Goal: Task Accomplishment & Management: Use online tool/utility

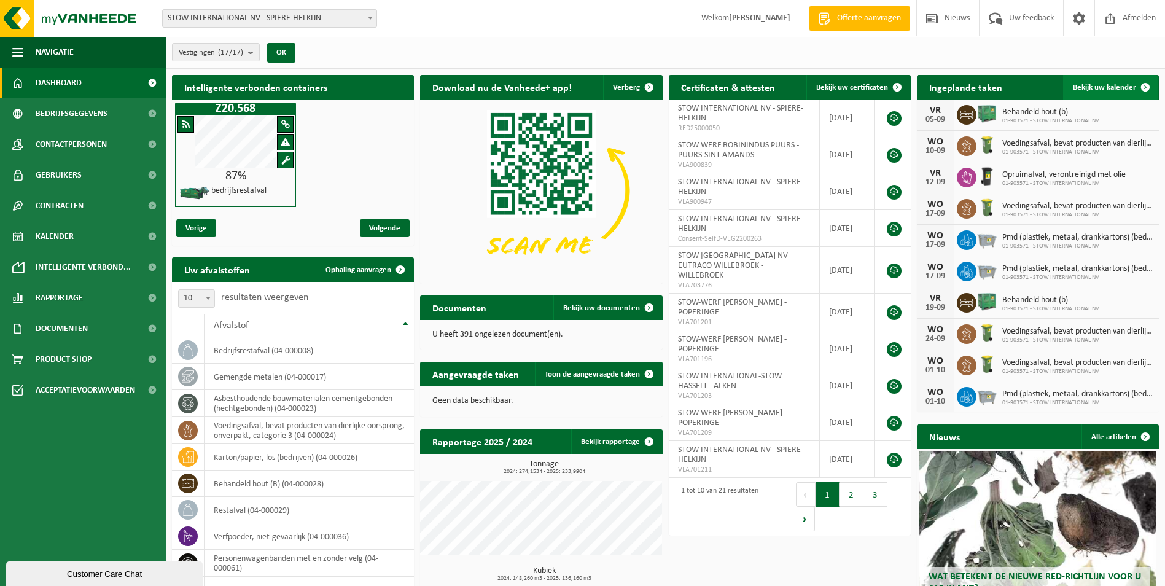
click at [1111, 89] on span "Bekijk uw kalender" at bounding box center [1104, 87] width 63 height 8
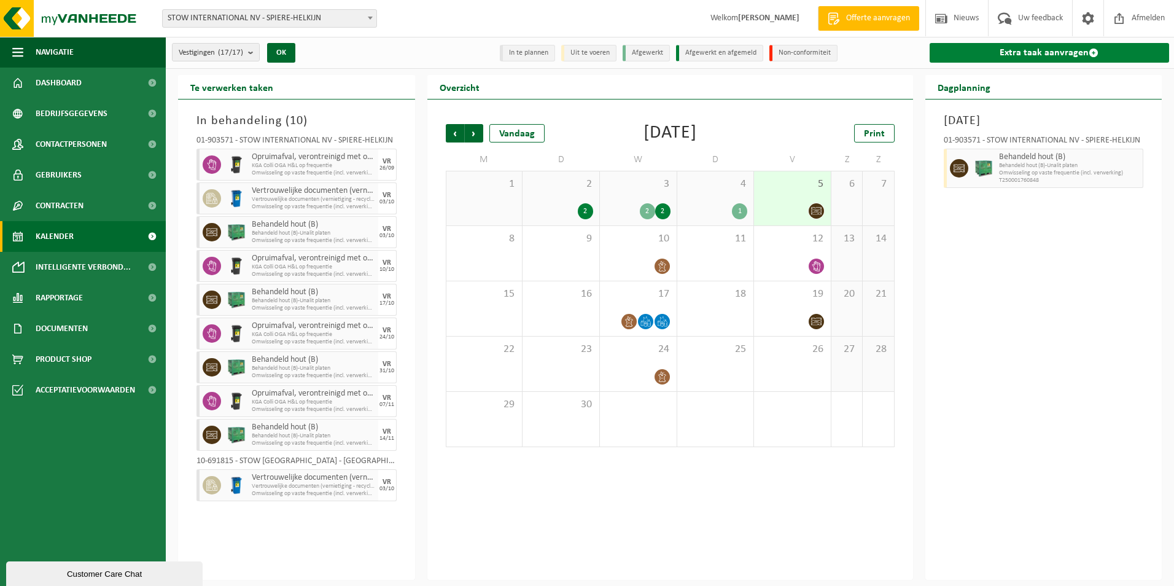
click at [1055, 51] on link "Extra taak aanvragen" at bounding box center [1049, 53] width 240 height 20
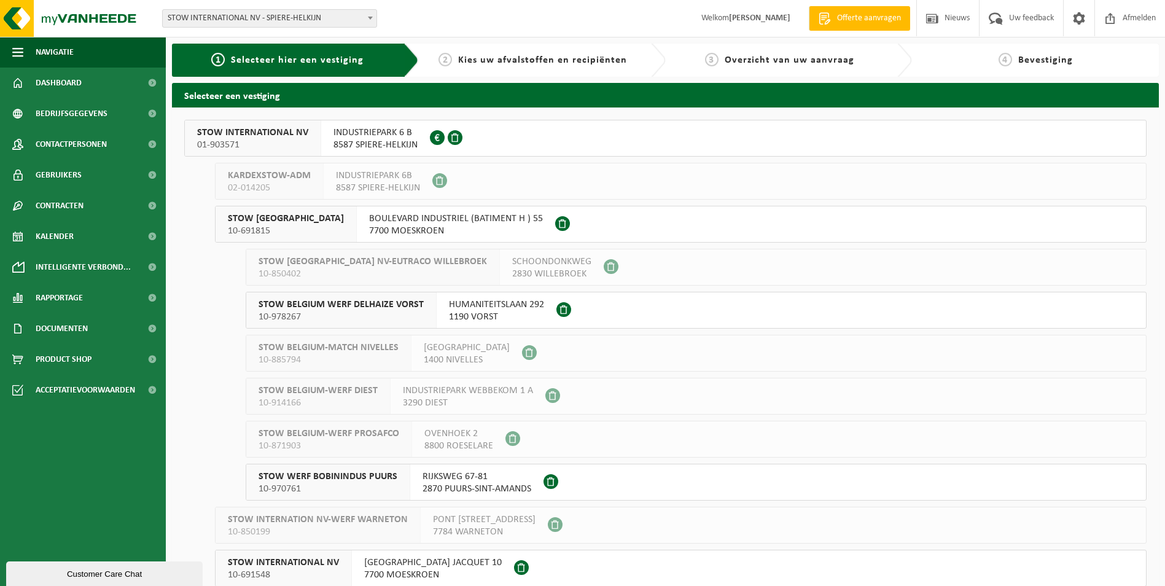
click at [267, 141] on span "01-903571" at bounding box center [252, 145] width 111 height 12
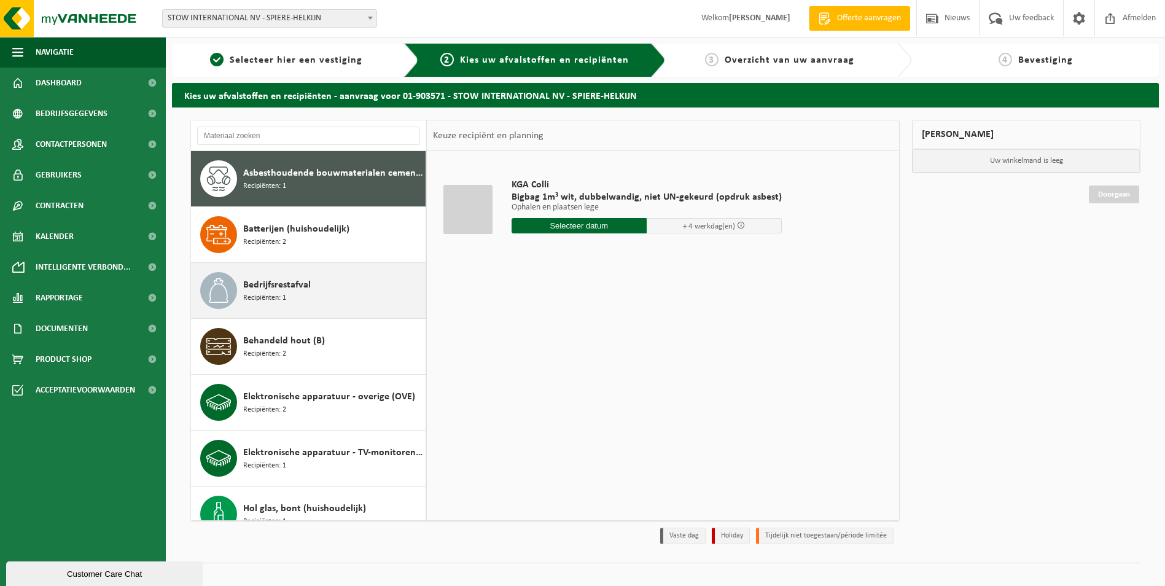
click at [305, 284] on span "Bedrijfsrestafval" at bounding box center [277, 284] width 68 height 15
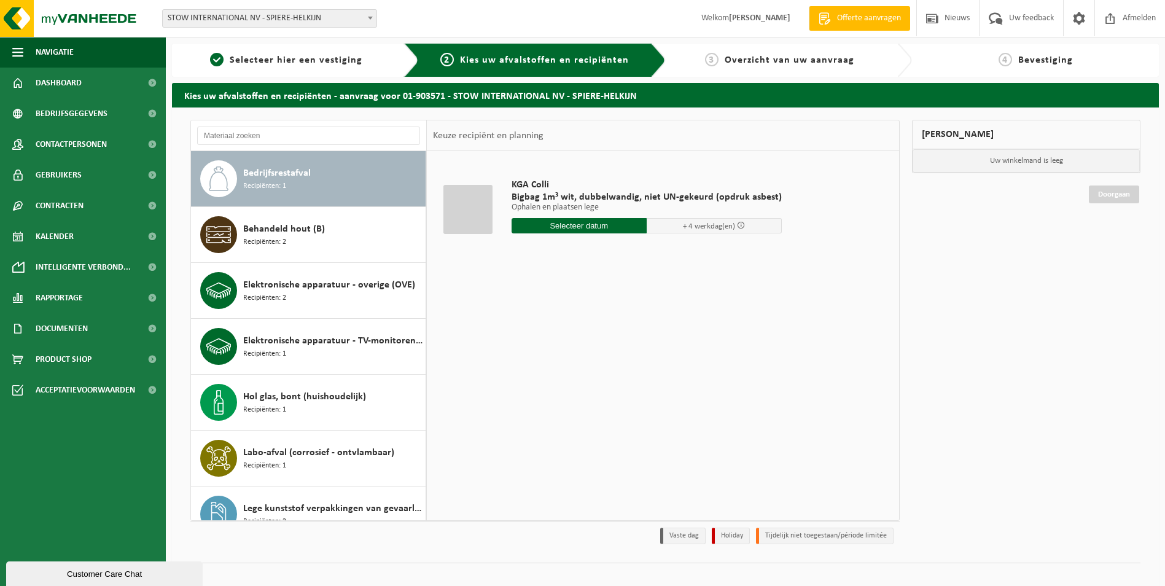
scroll to position [112, 0]
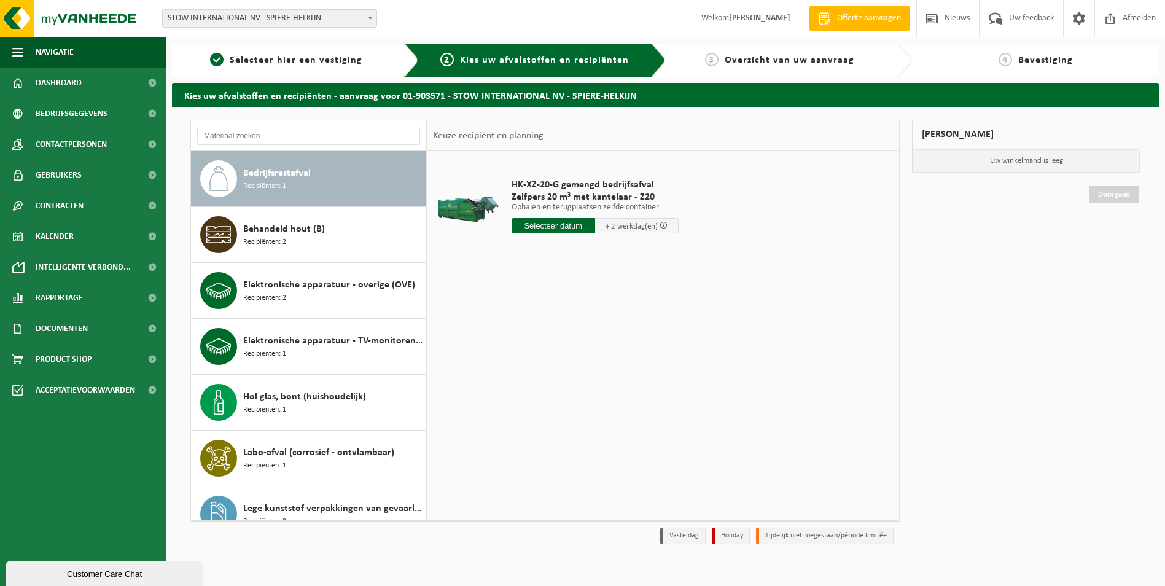
click at [553, 229] on input "text" at bounding box center [552, 225] width 83 height 15
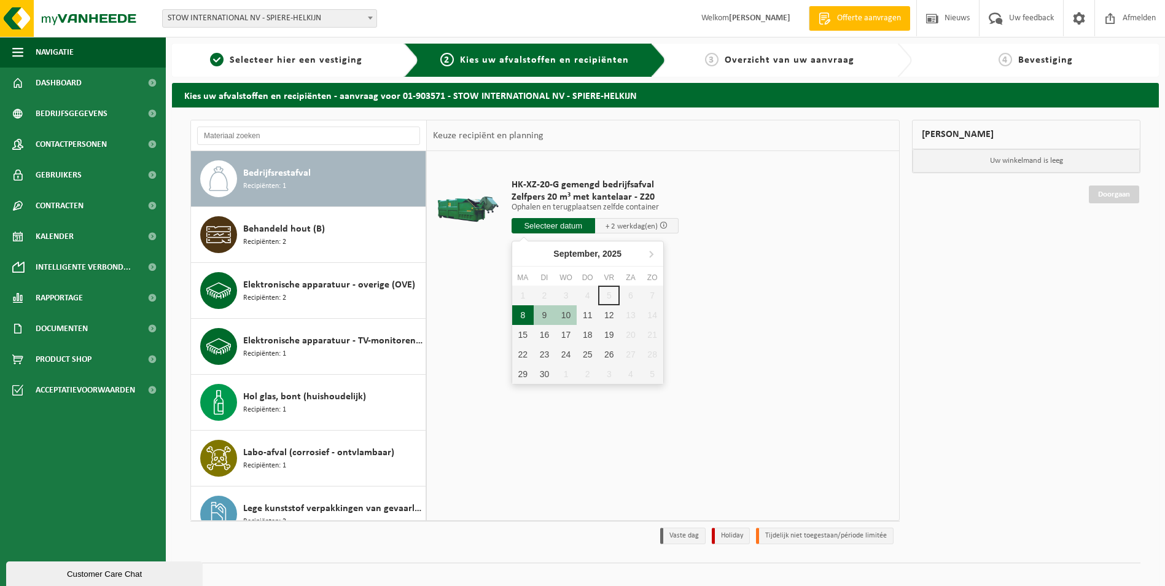
click at [522, 316] on div "8" at bounding box center [522, 315] width 21 height 20
type input "Van 2025-09-08"
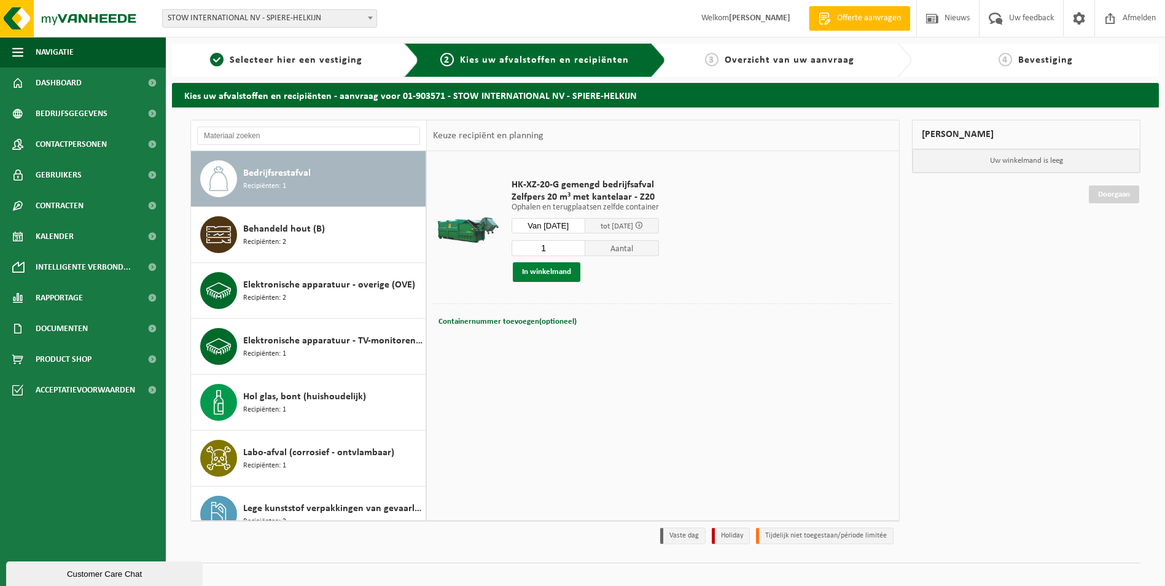
click at [547, 266] on button "In winkelmand" at bounding box center [547, 272] width 68 height 20
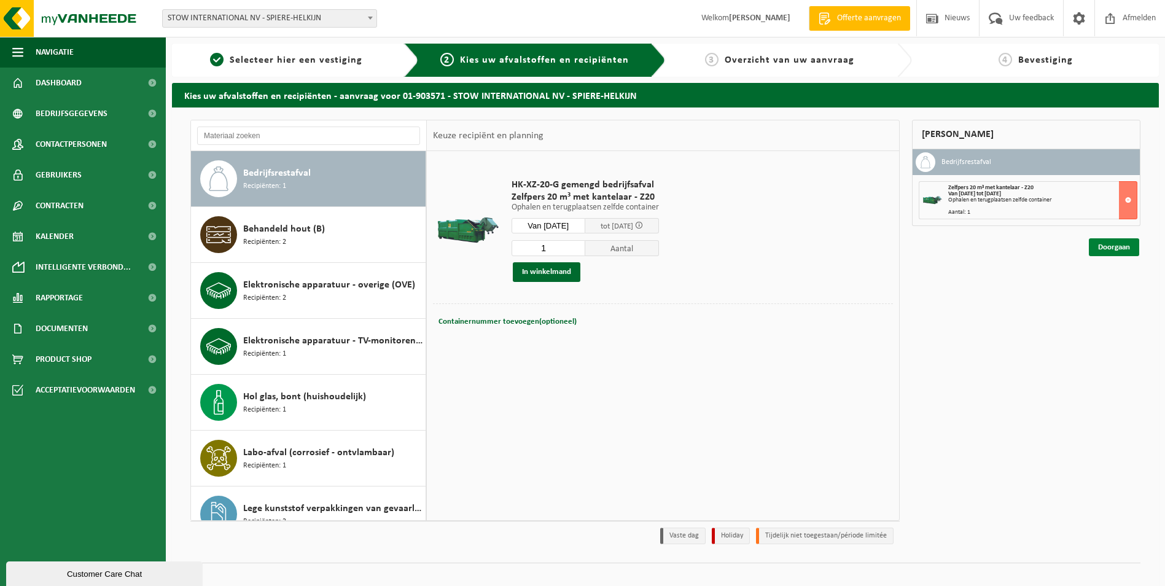
click at [1109, 248] on link "Doorgaan" at bounding box center [1113, 247] width 50 height 18
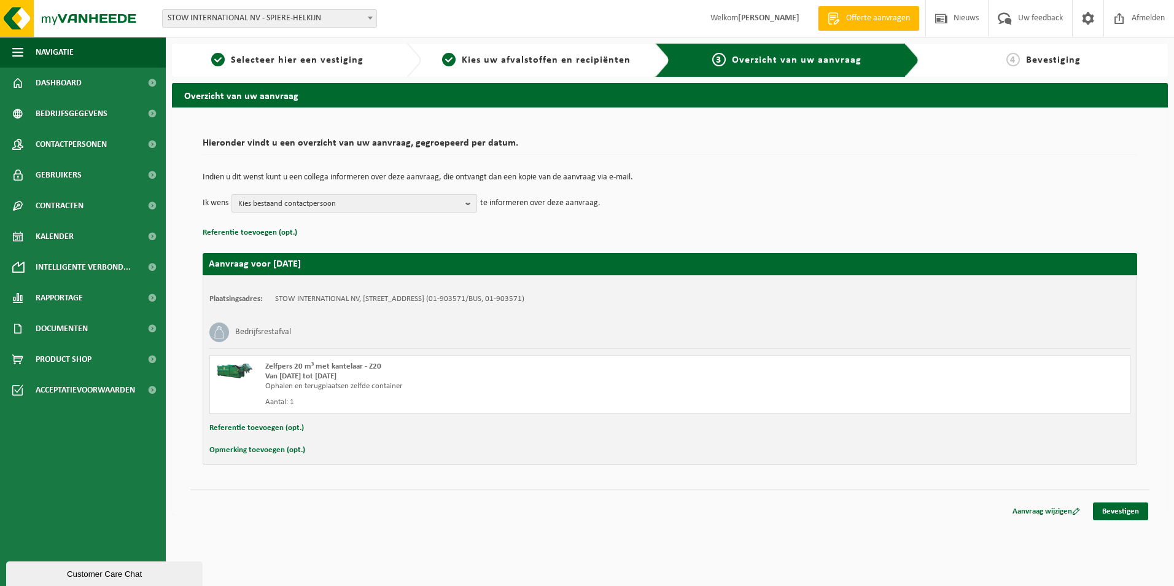
click at [470, 204] on b "button" at bounding box center [470, 203] width 11 height 17
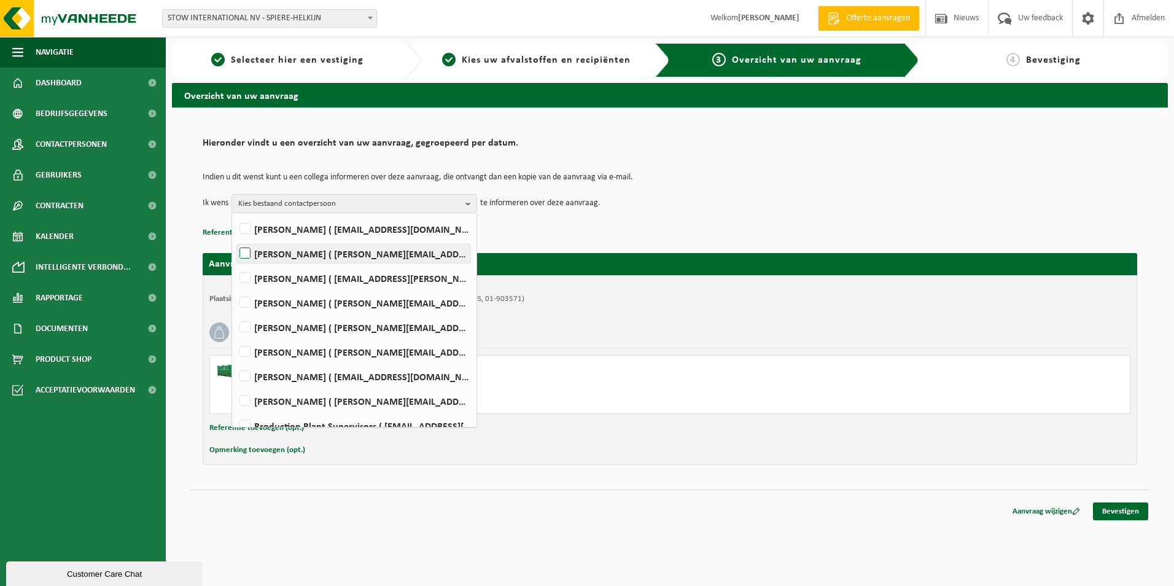
scroll to position [184, 0]
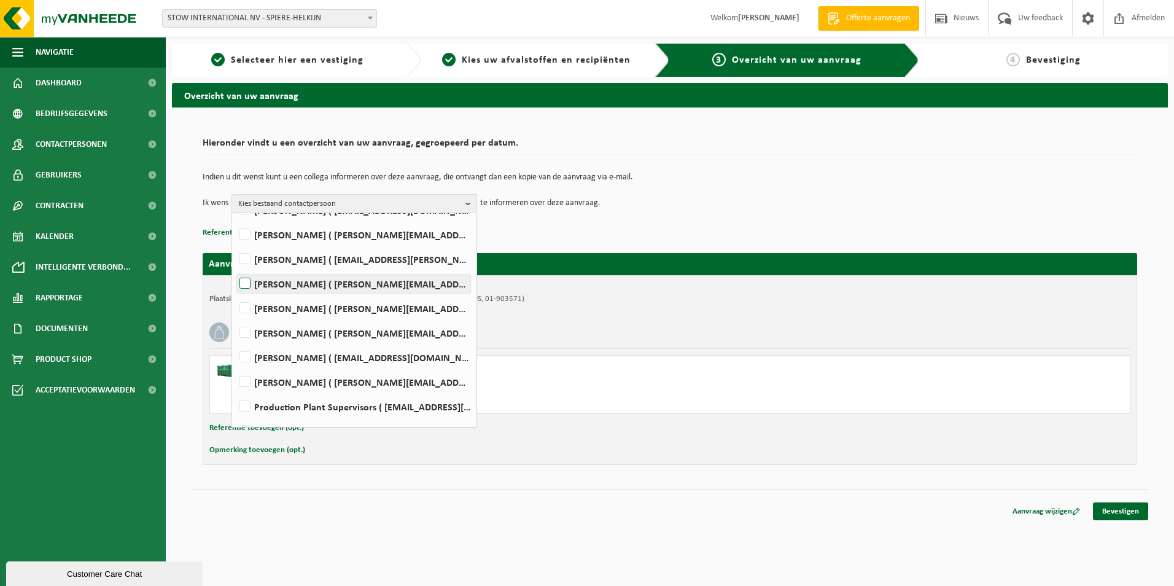
click at [250, 287] on label "[PERSON_NAME] ( [PERSON_NAME][EMAIL_ADDRESS][DOMAIN_NAME] )" at bounding box center [353, 283] width 233 height 18
click at [235, 268] on input "[PERSON_NAME] ( [PERSON_NAME][EMAIL_ADDRESS][DOMAIN_NAME] )" at bounding box center [235, 268] width 1 height 1
checkbox input "true"
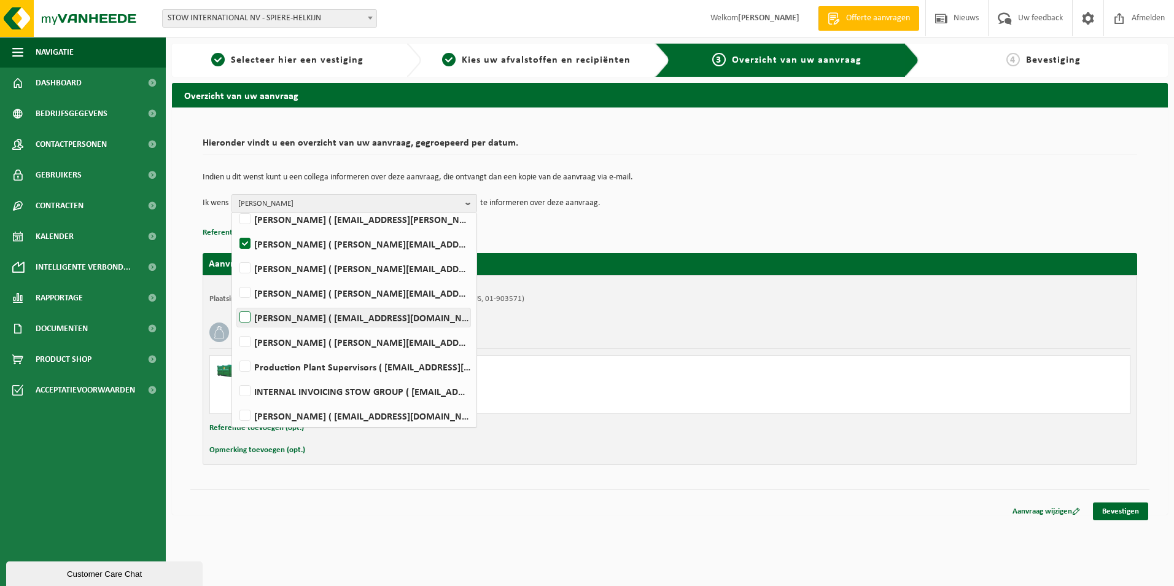
scroll to position [246, 0]
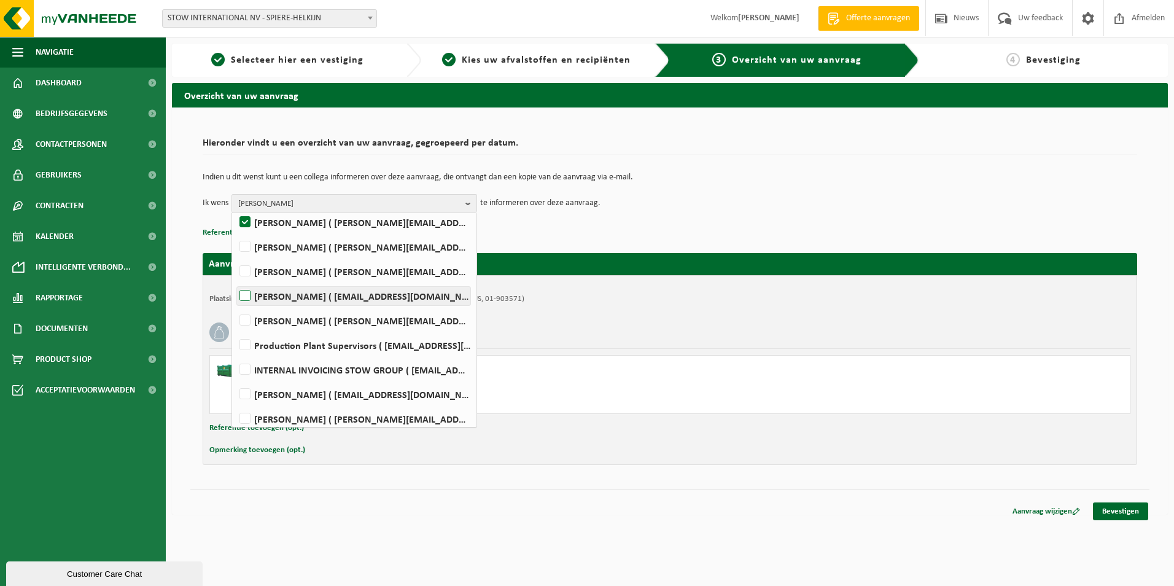
click at [242, 347] on label "Production Plant Supervisors ( plantsupervisors@stow-group.com )" at bounding box center [353, 345] width 233 height 18
click at [235, 330] on input "Production Plant Supervisors ( plantsupervisors@stow-group.com )" at bounding box center [235, 329] width 1 height 1
checkbox input "true"
click at [1138, 509] on link "Bevestigen" at bounding box center [1120, 511] width 55 height 18
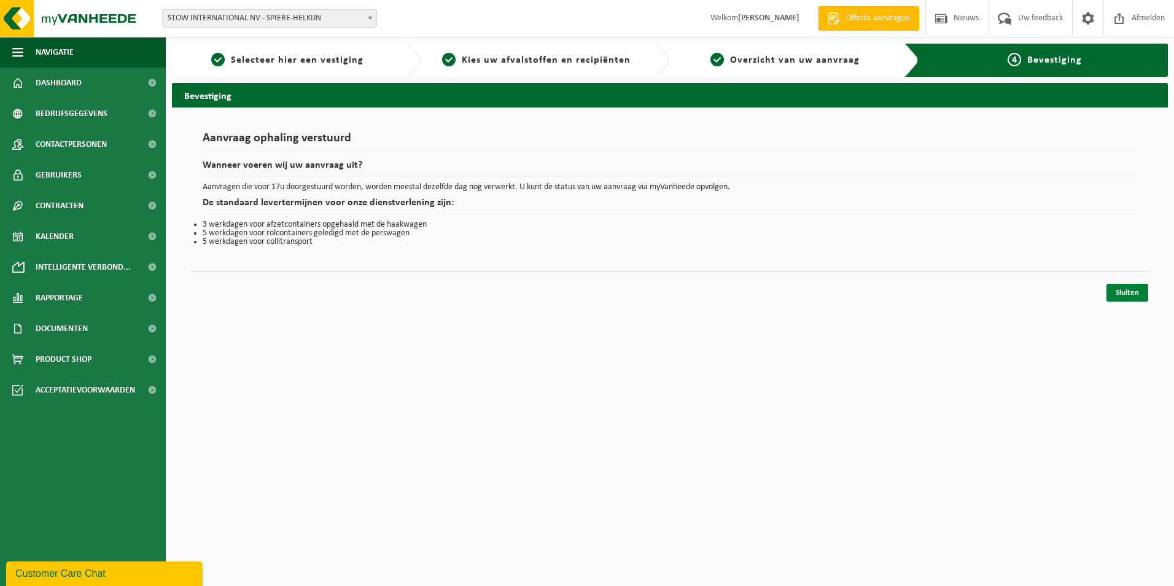
click at [1122, 293] on link "Sluiten" at bounding box center [1127, 293] width 42 height 18
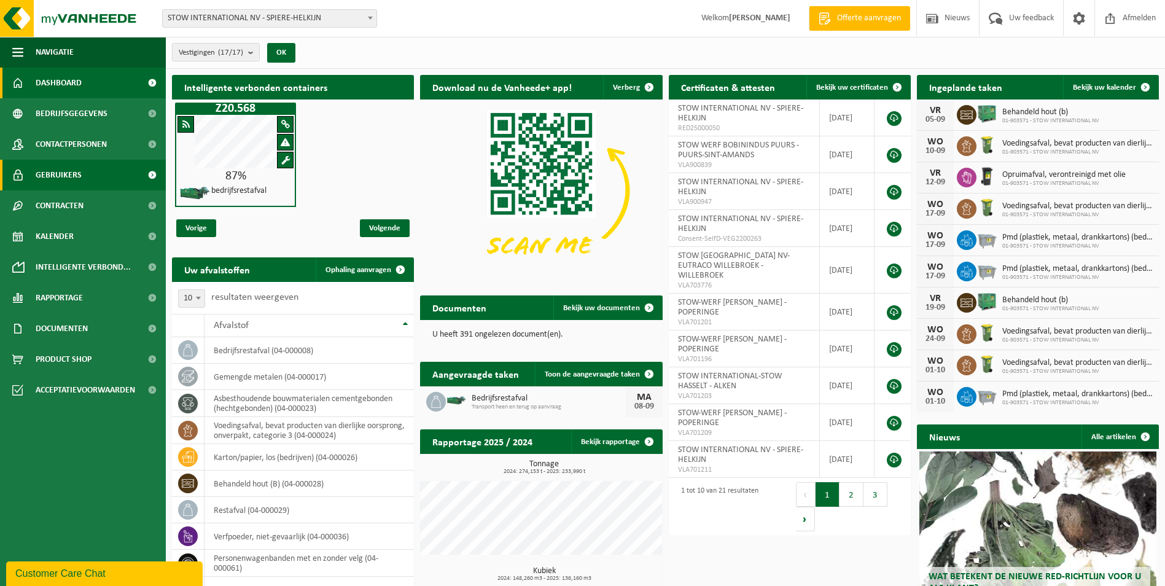
click at [58, 174] on span "Gebruikers" at bounding box center [59, 175] width 46 height 31
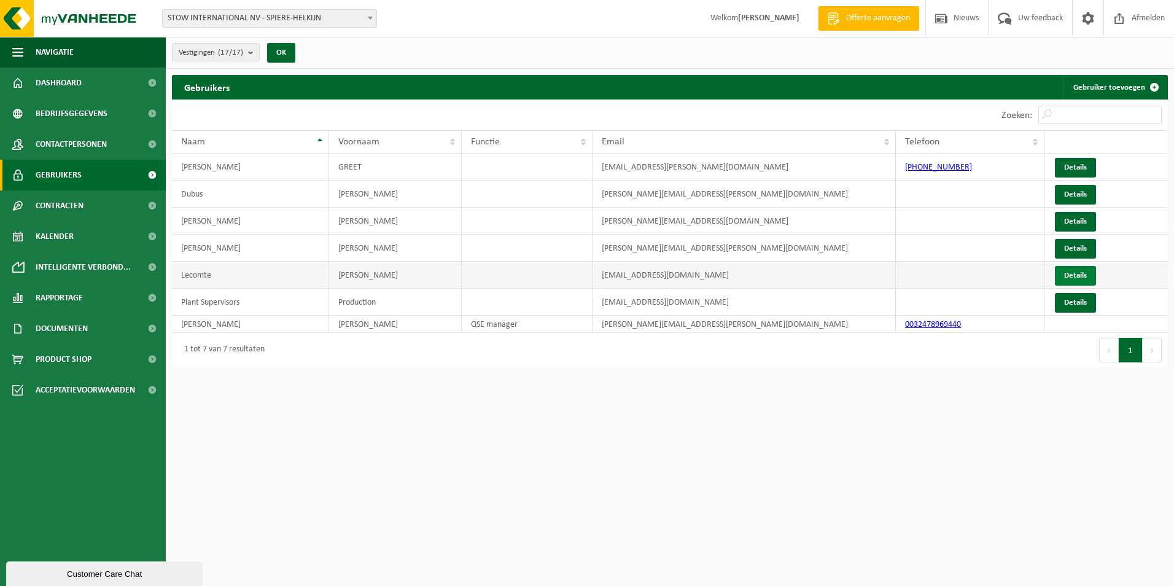
click at [1073, 274] on link "Details" at bounding box center [1075, 276] width 41 height 20
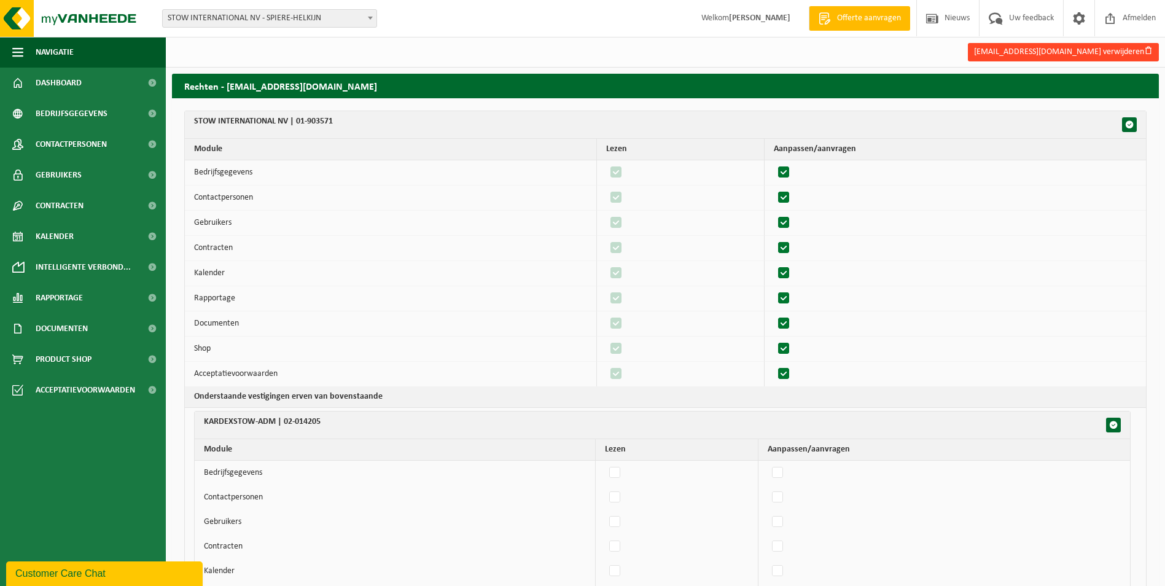
click at [1101, 53] on button "elodie.lecomte@stow-group.com verwijderen" at bounding box center [1063, 52] width 191 height 18
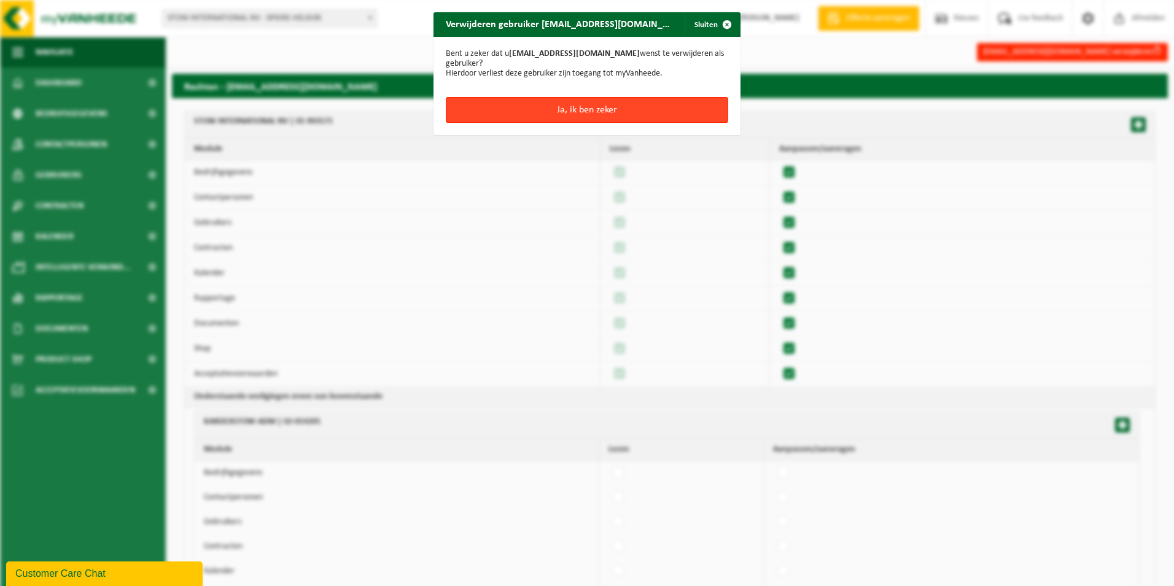
click at [570, 112] on button "Ja, ik ben zeker" at bounding box center [587, 110] width 282 height 26
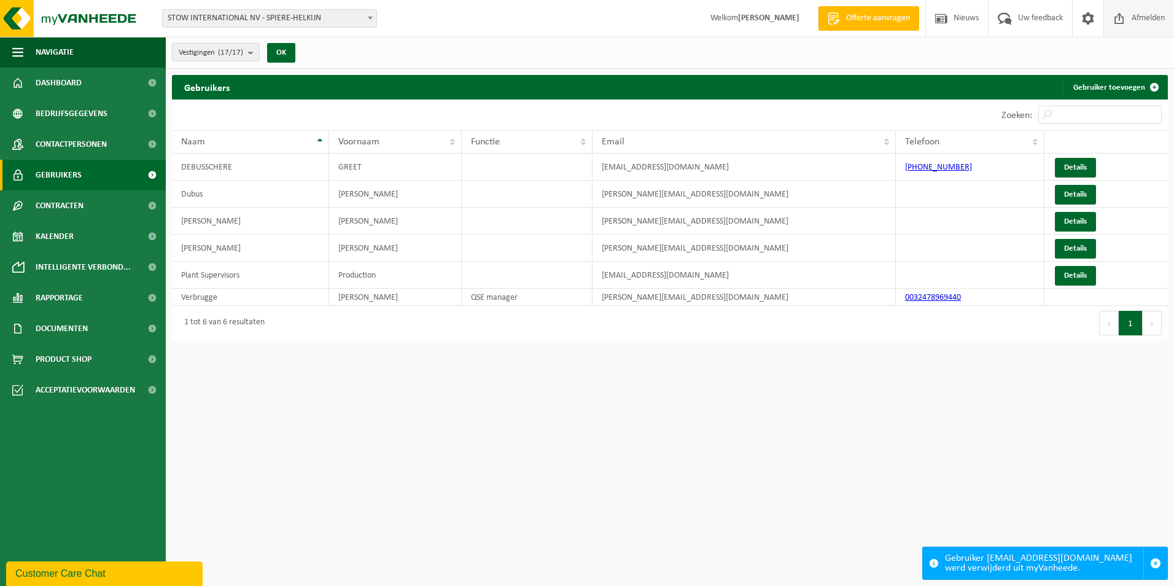
click at [1135, 20] on span "Afmelden" at bounding box center [1147, 18] width 39 height 36
